Goal: Task Accomplishment & Management: Manage account settings

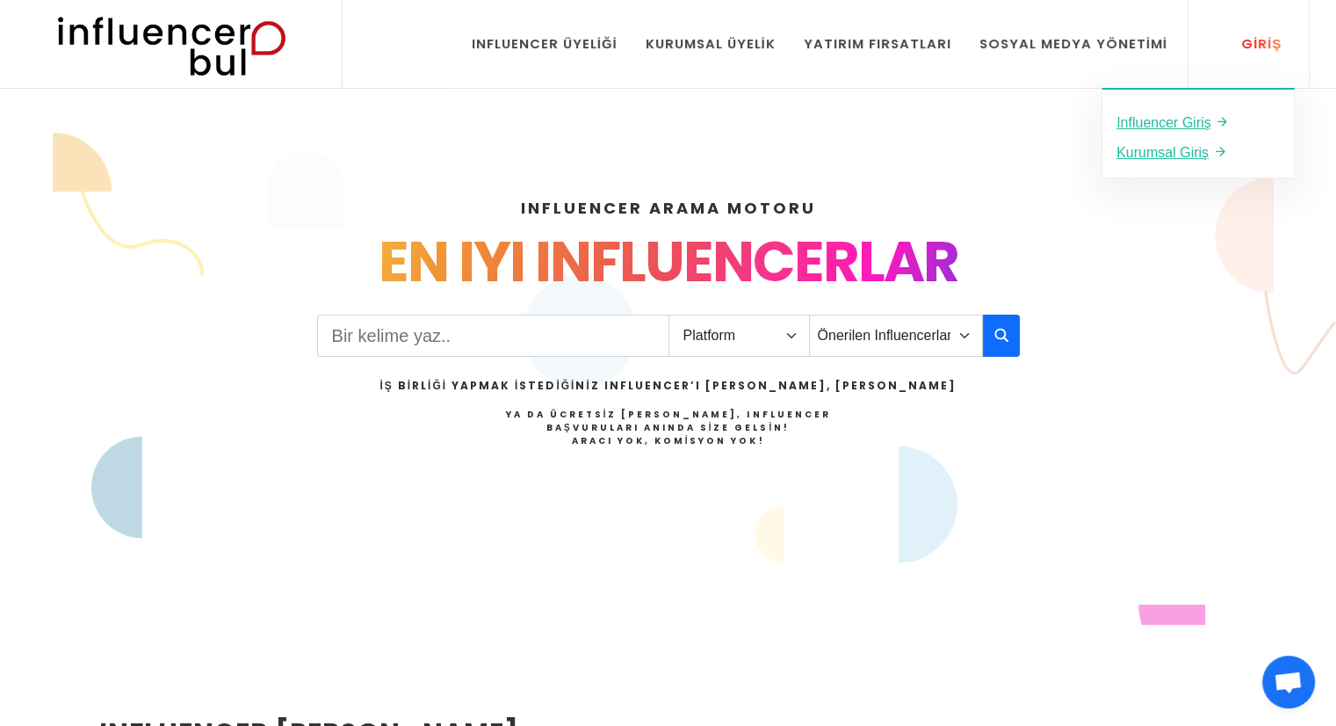
click at [1257, 40] on div "Giriş" at bounding box center [1252, 43] width 60 height 19
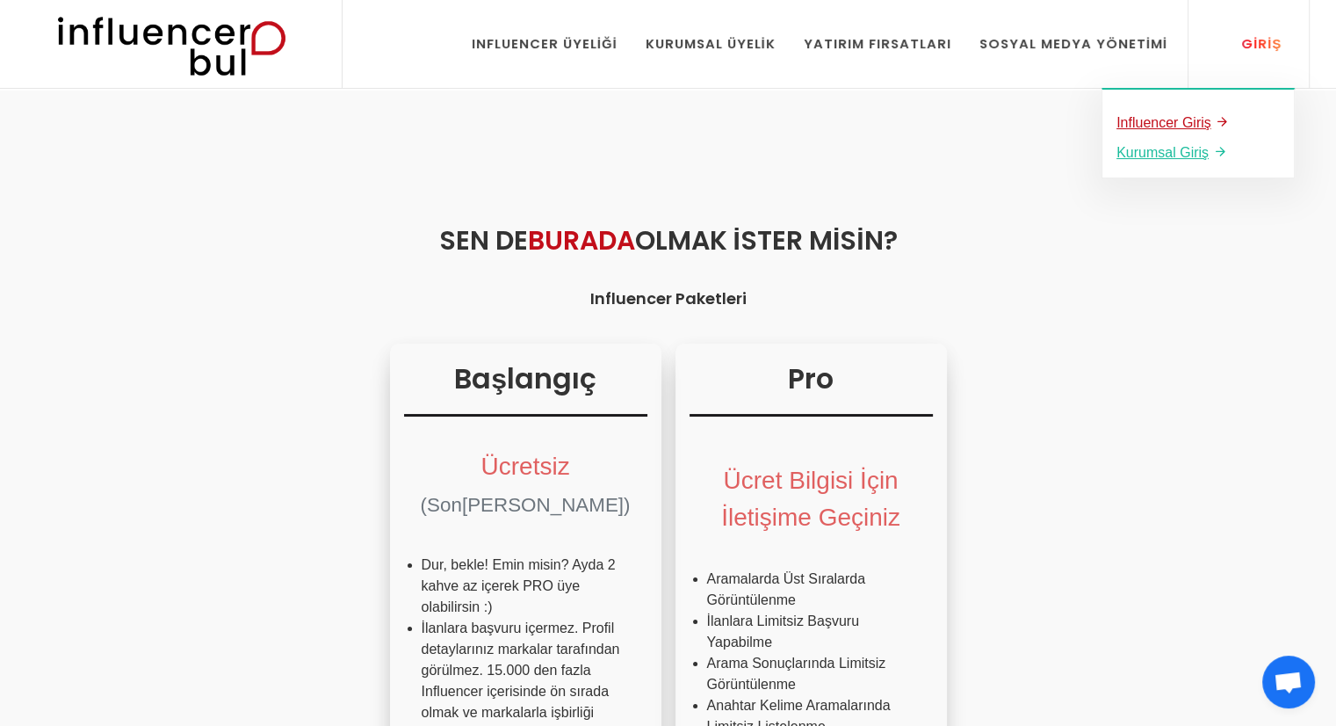
click at [1156, 124] on u "Influencer Giriş" at bounding box center [1164, 122] width 95 height 15
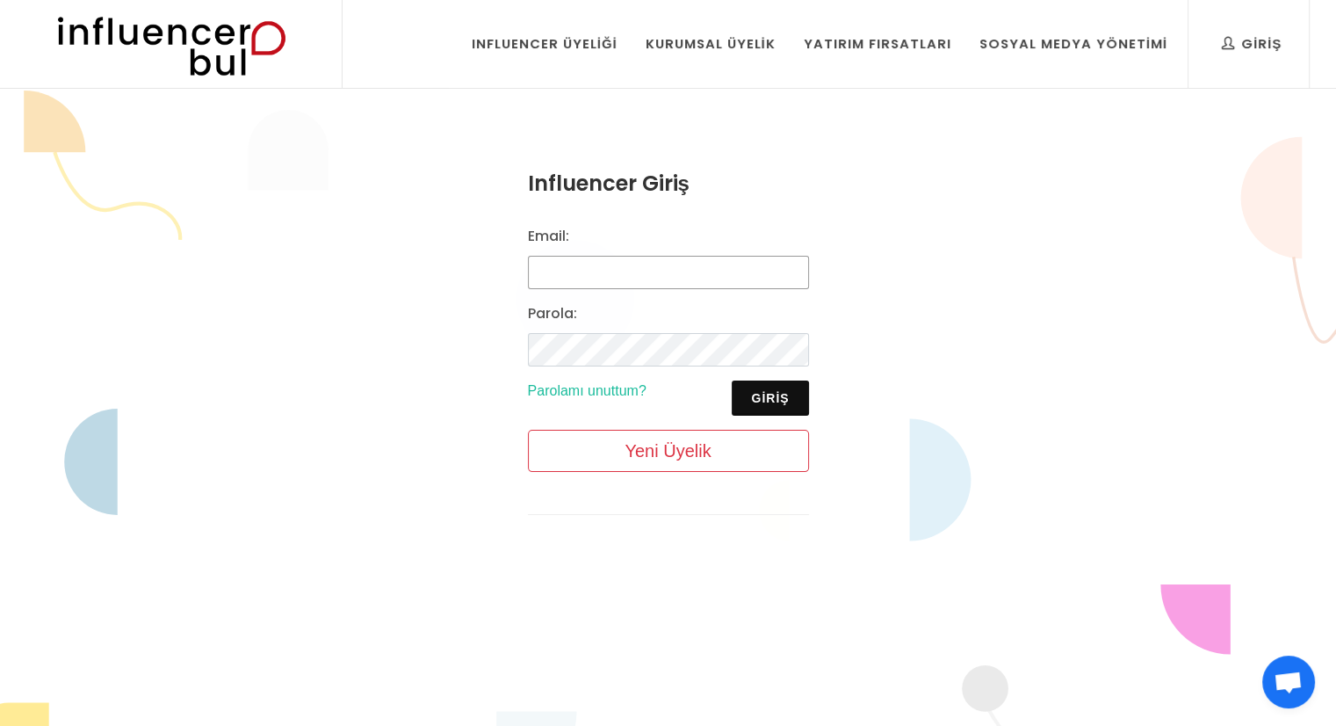
click at [682, 282] on input "Email:" at bounding box center [668, 272] width 281 height 33
type input "[EMAIL_ADDRESS][DOMAIN_NAME]"
click at [776, 399] on button "Giriş" at bounding box center [770, 397] width 76 height 35
